Goal: Task Accomplishment & Management: Use online tool/utility

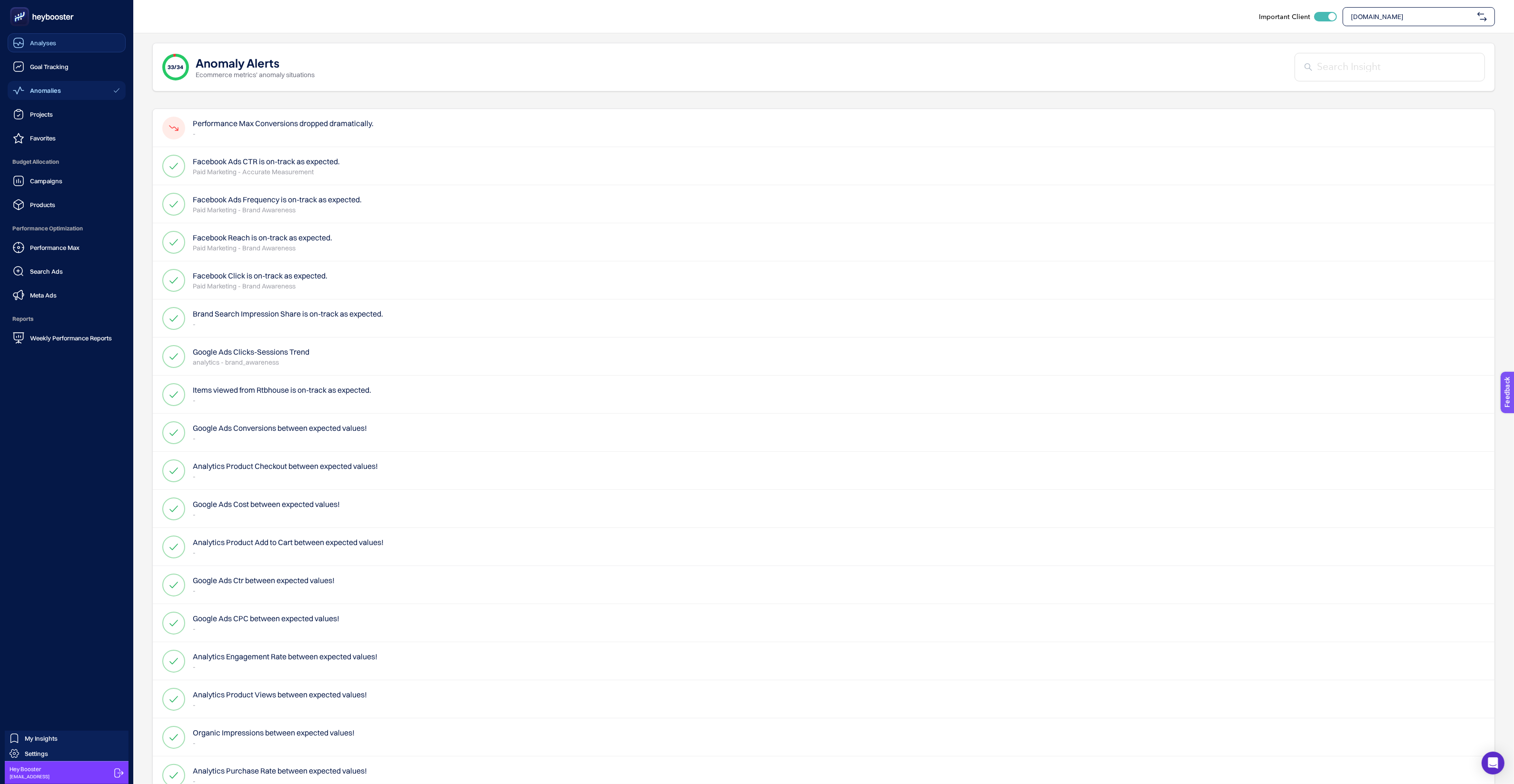
click at [23, 43] on icon at bounding box center [18, 44] width 10 height 3
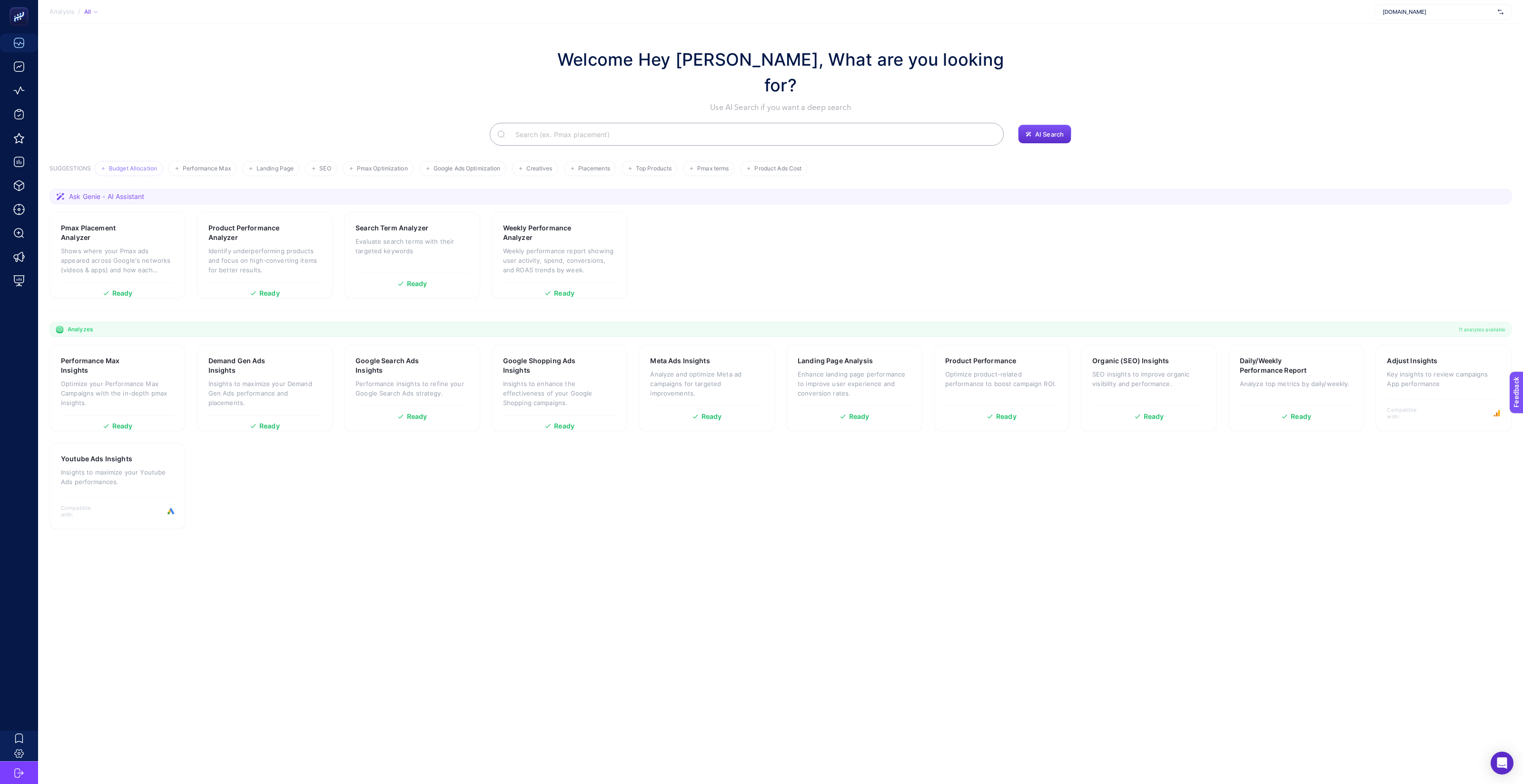
click at [135, 165] on span "Budget Allocation" at bounding box center [133, 169] width 48 height 7
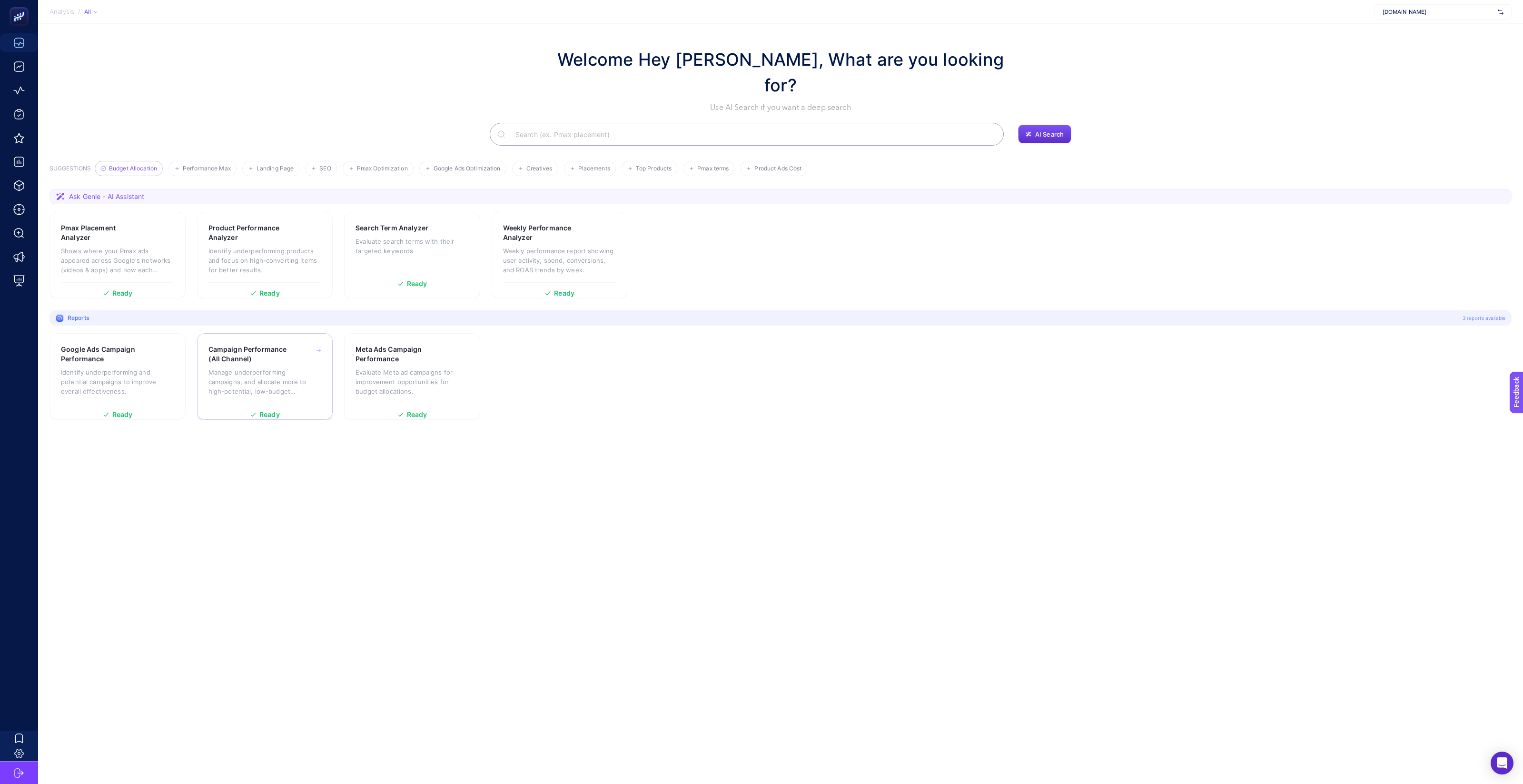
click at [250, 368] on p "Manage underperforming campaigns, and allocate more to high-potential, low-budg…" at bounding box center [265, 382] width 113 height 28
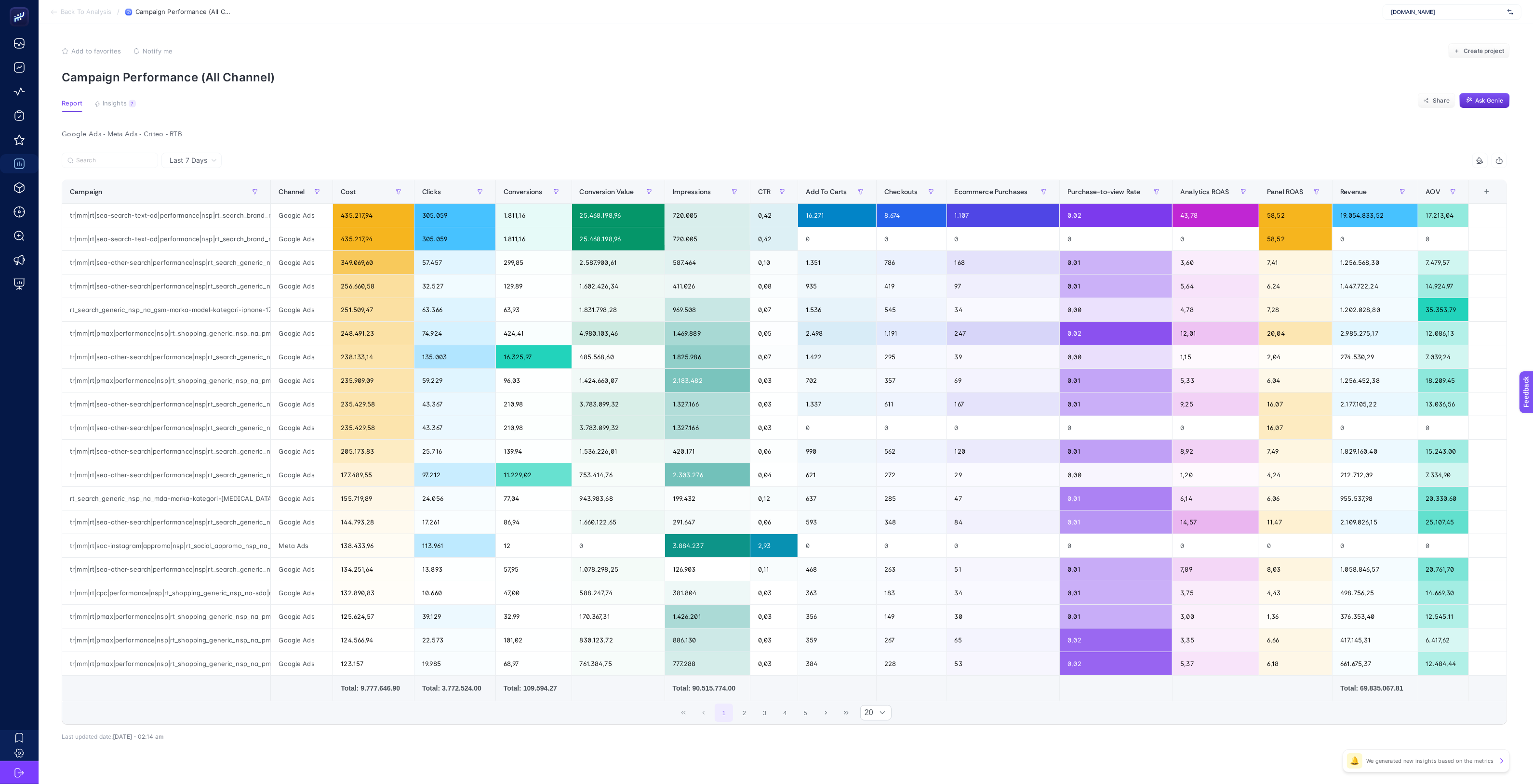
click at [199, 158] on span "Last 7 Days" at bounding box center [188, 160] width 38 height 10
click at [78, 18] on section "Back To Analysis / Campaign Performance (All Channel) [DOMAIN_NAME]" at bounding box center [785, 12] width 1494 height 24
click at [80, 11] on span "Back To Analysis" at bounding box center [86, 12] width 51 height 8
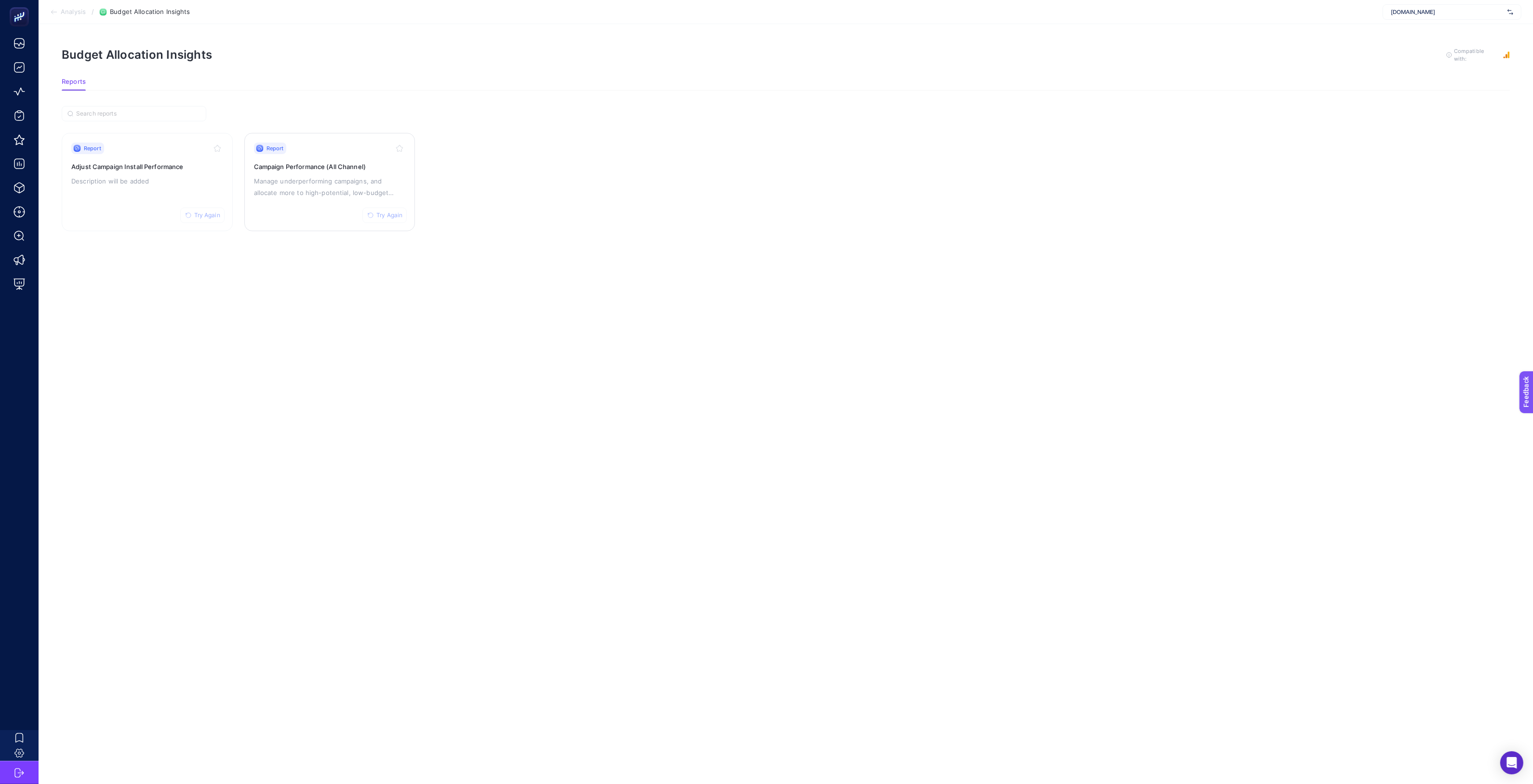
click at [387, 216] on span "Try Again" at bounding box center [389, 216] width 26 height 8
click at [324, 167] on h3 "Campaign Performance (All Channel)" at bounding box center [330, 166] width 152 height 10
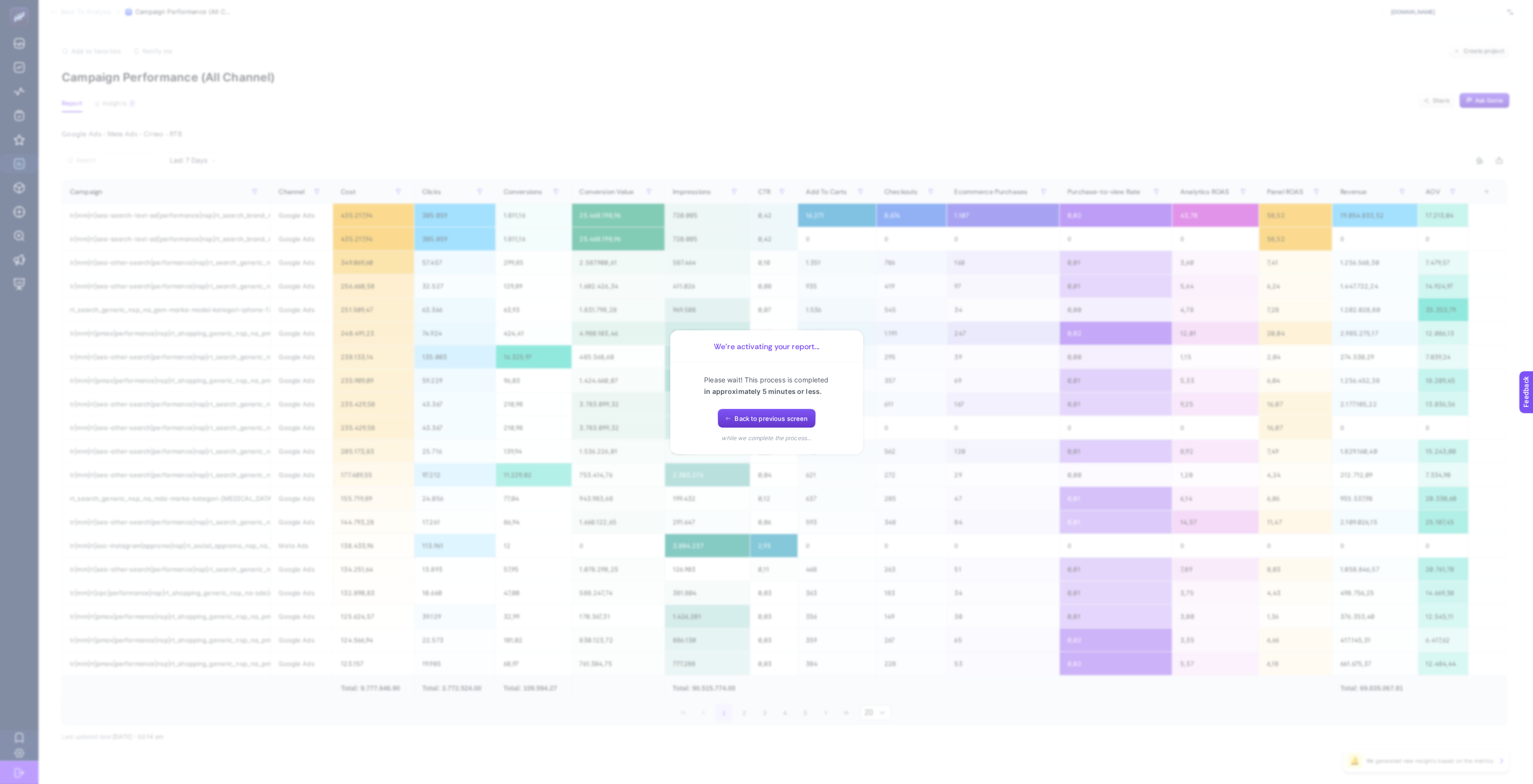
click at [748, 428] on button "Back to previous screen" at bounding box center [766, 419] width 98 height 20
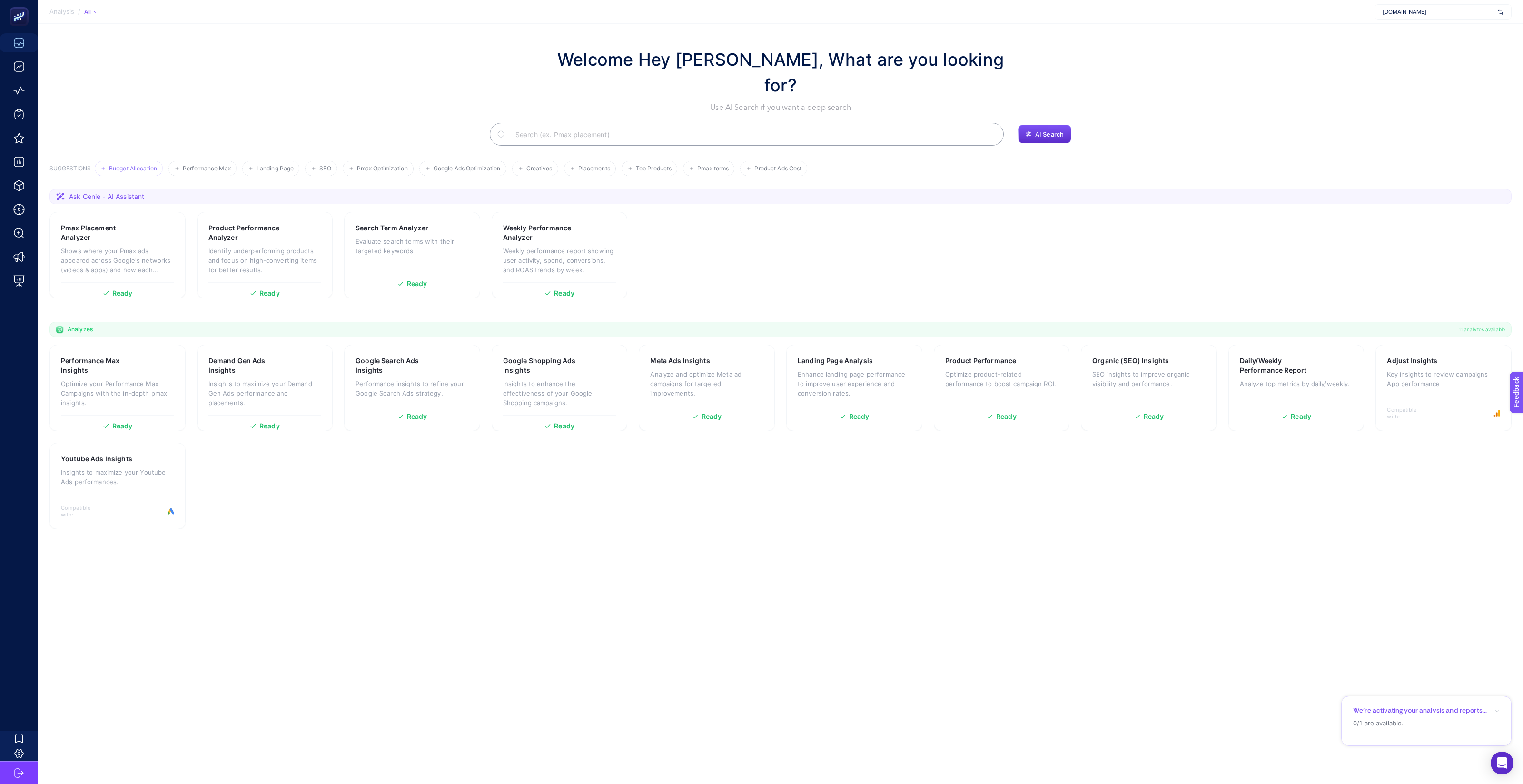
click at [122, 165] on span "Budget Allocation" at bounding box center [133, 169] width 48 height 7
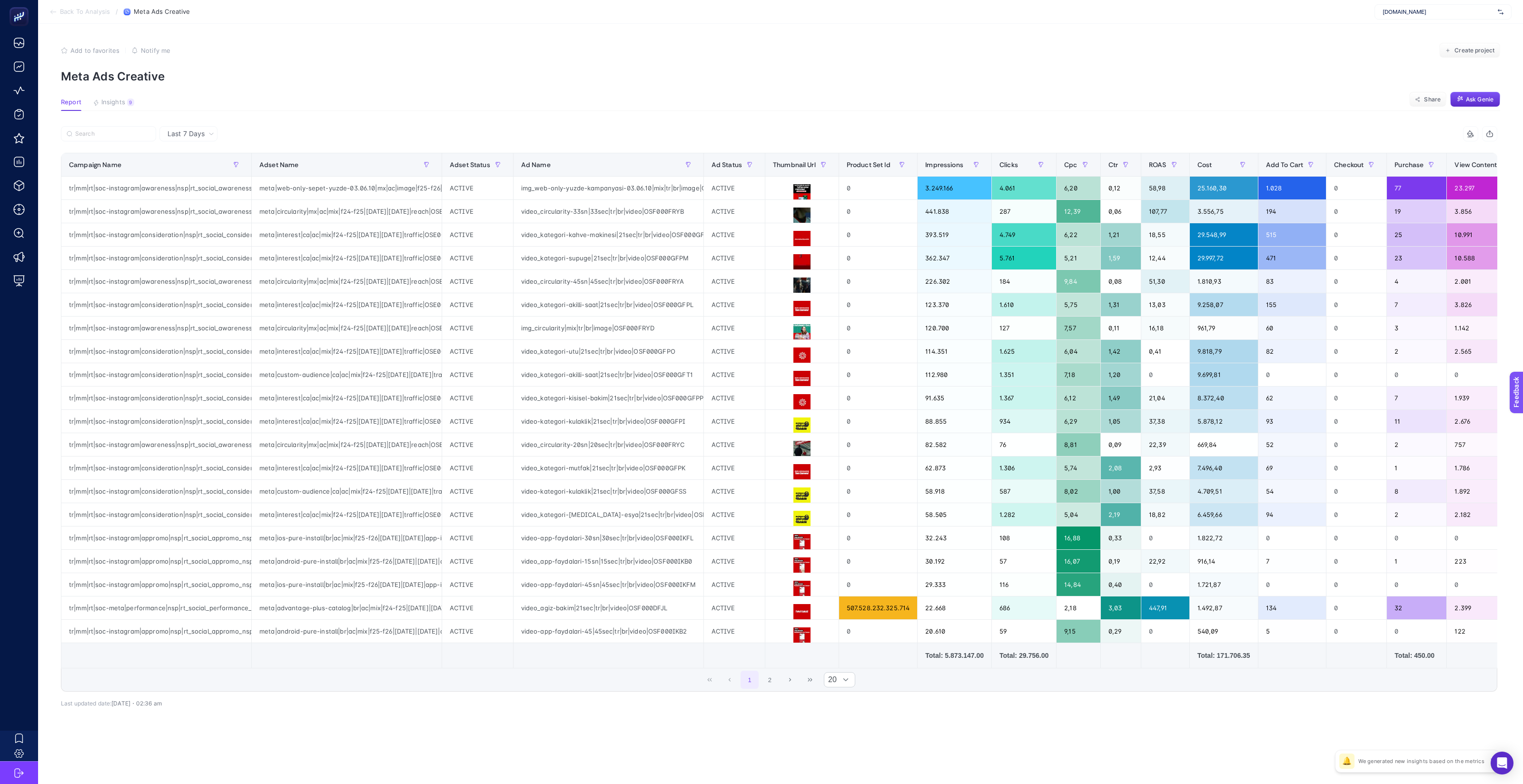
scroll to position [0, 221]
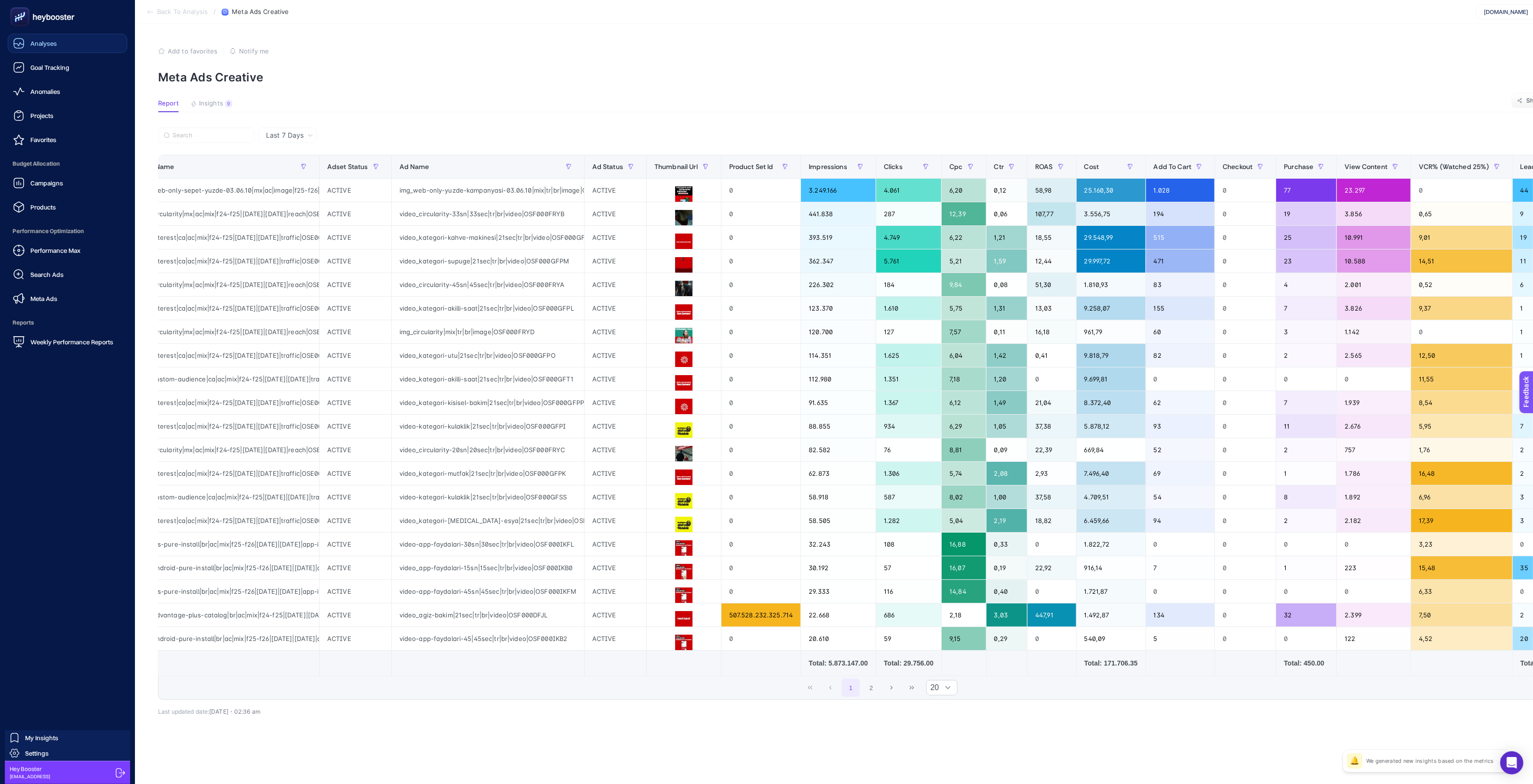
click at [18, 44] on icon at bounding box center [18, 44] width 10 height 3
